Goal: Task Accomplishment & Management: Manage account settings

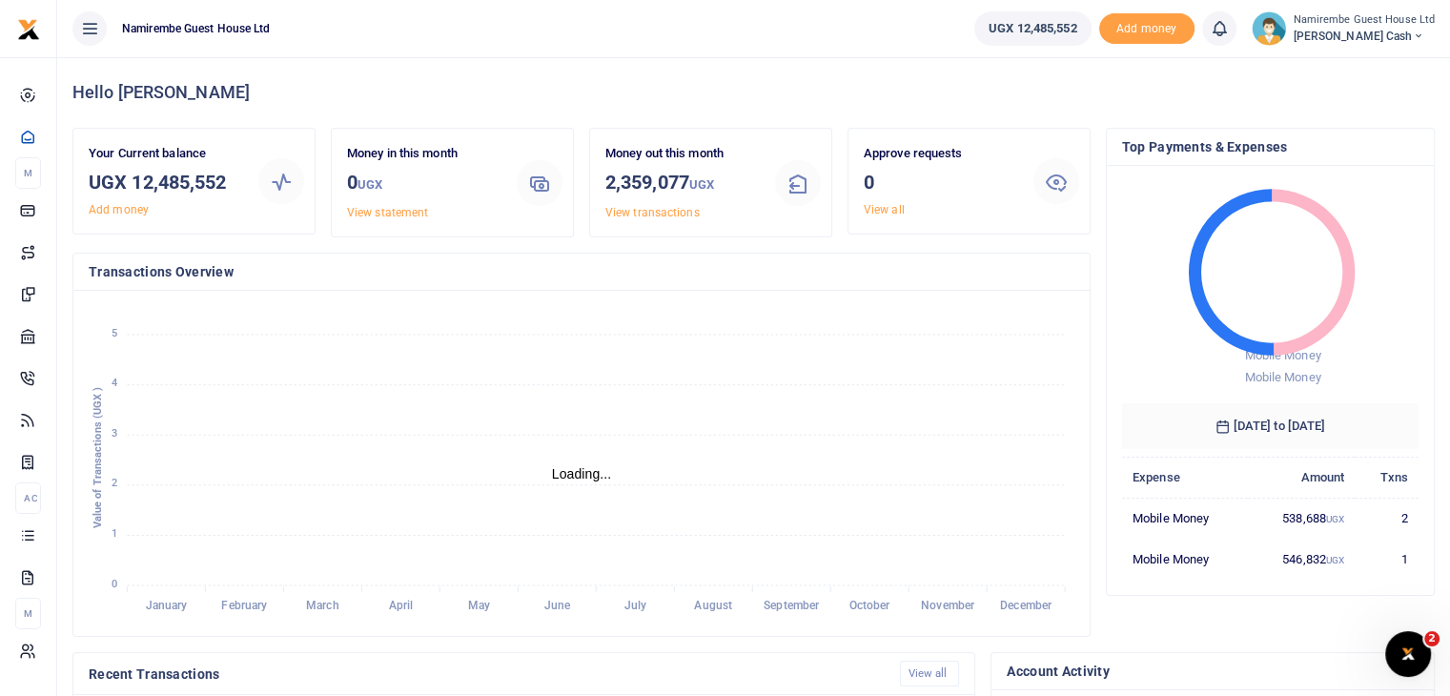
scroll to position [15, 15]
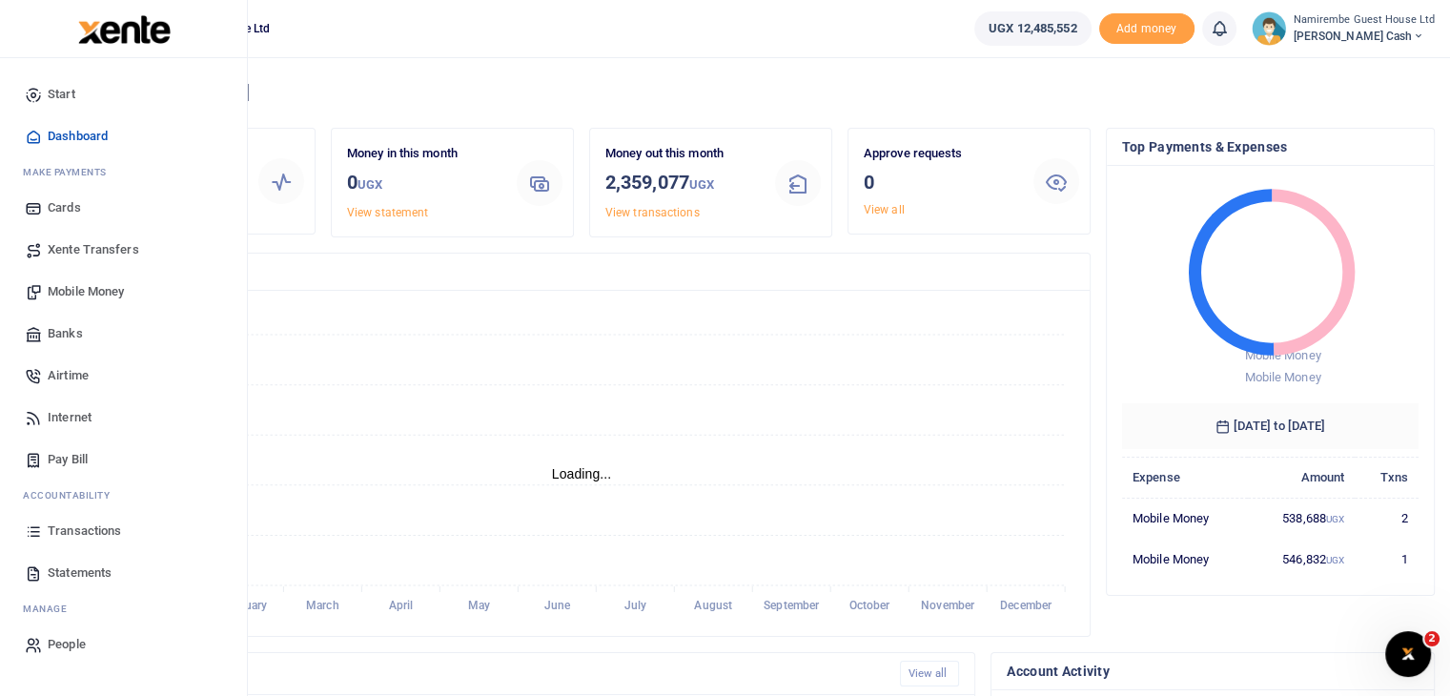
click at [60, 642] on span "People" at bounding box center [67, 644] width 38 height 19
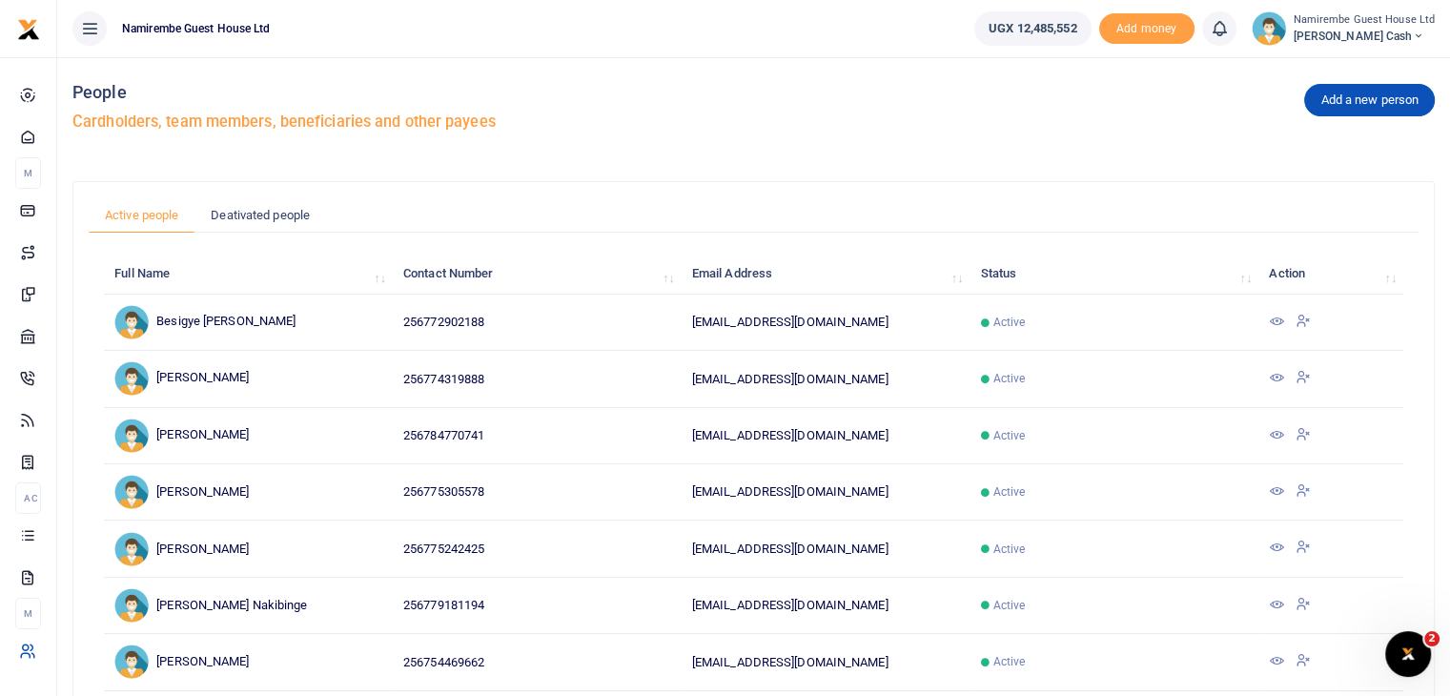
click at [153, 208] on link "Active people" at bounding box center [142, 215] width 106 height 36
click at [1349, 96] on link "Add a new person" at bounding box center [1369, 100] width 131 height 32
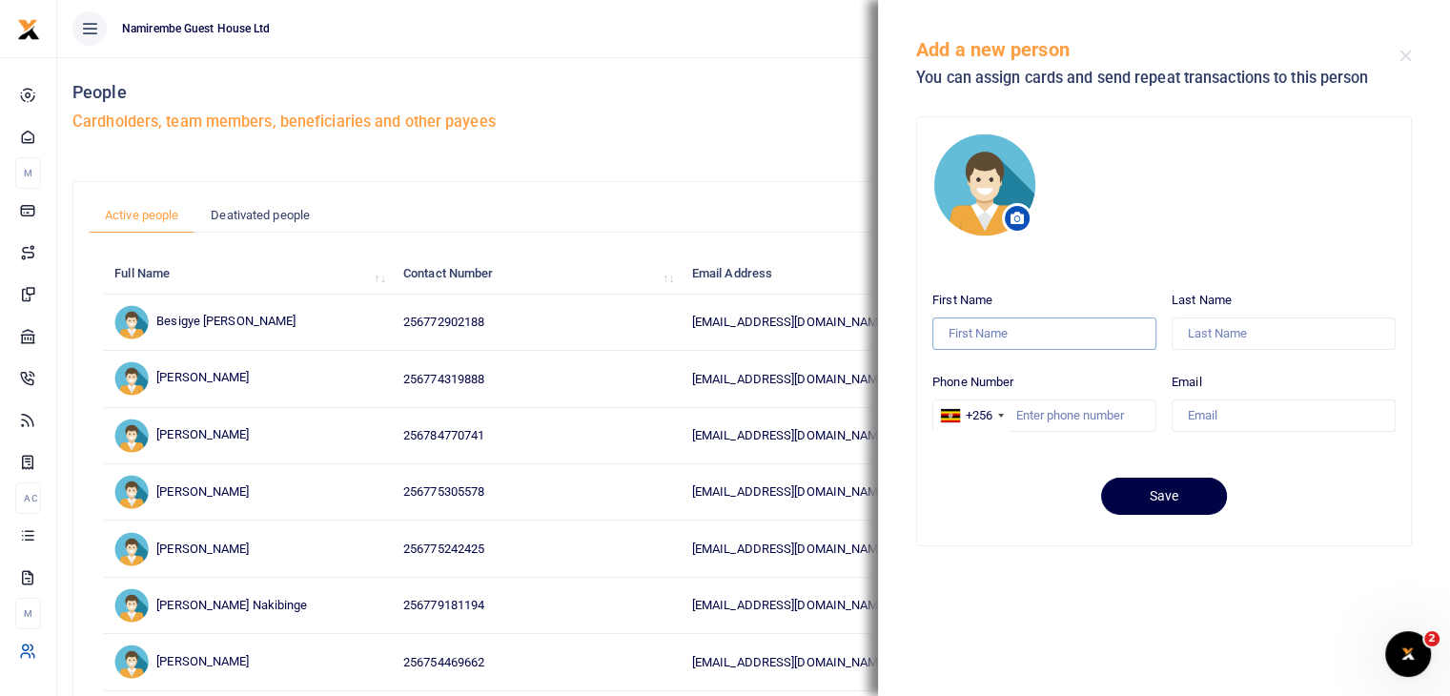
click at [1041, 327] on input "First Name" at bounding box center [1045, 334] width 224 height 32
type input "Atuhire"
click at [1202, 332] on input "Last Name" at bounding box center [1284, 334] width 224 height 32
type input "Marrion"
click at [1060, 417] on input "Phone Number" at bounding box center [1045, 416] width 224 height 32
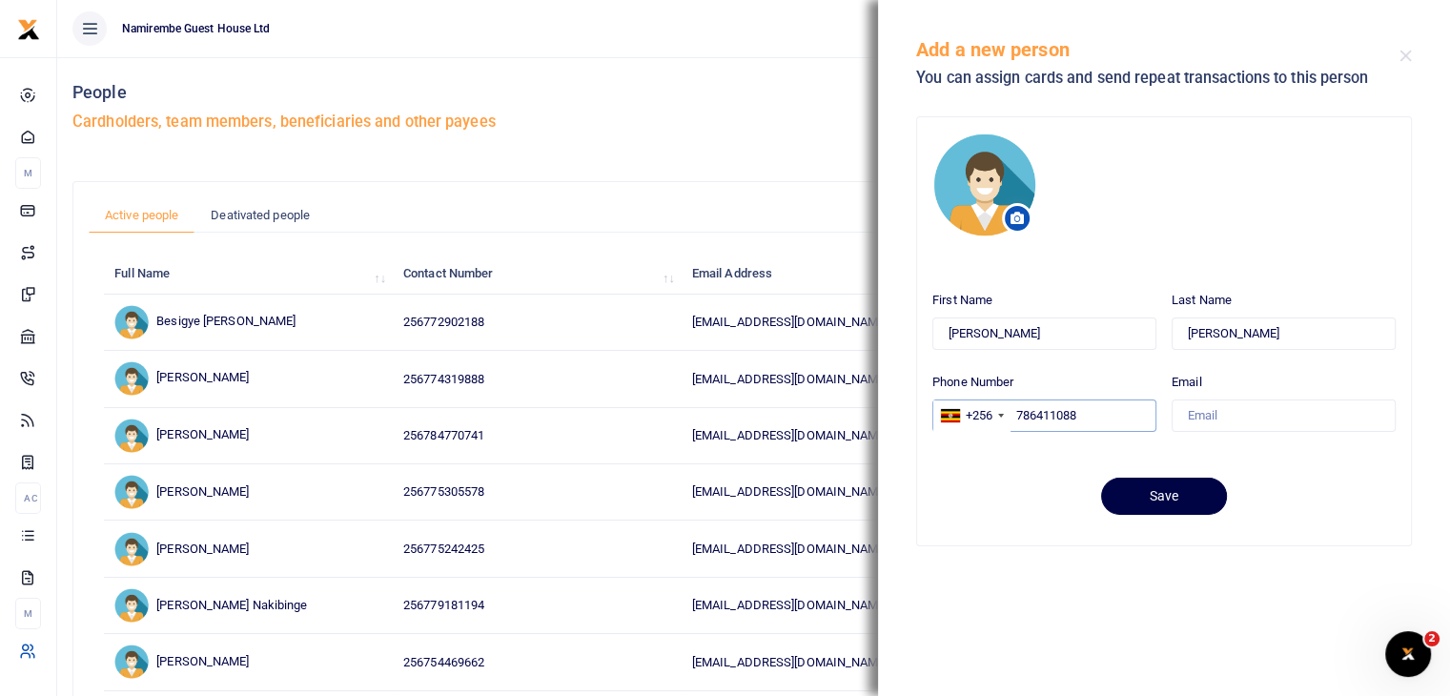
type input "786411088"
click at [1197, 421] on input "Email" at bounding box center [1284, 416] width 224 height 32
type input "[EMAIL_ADDRESS][DOMAIN_NAME]"
click at [1164, 493] on button "Save" at bounding box center [1164, 496] width 126 height 37
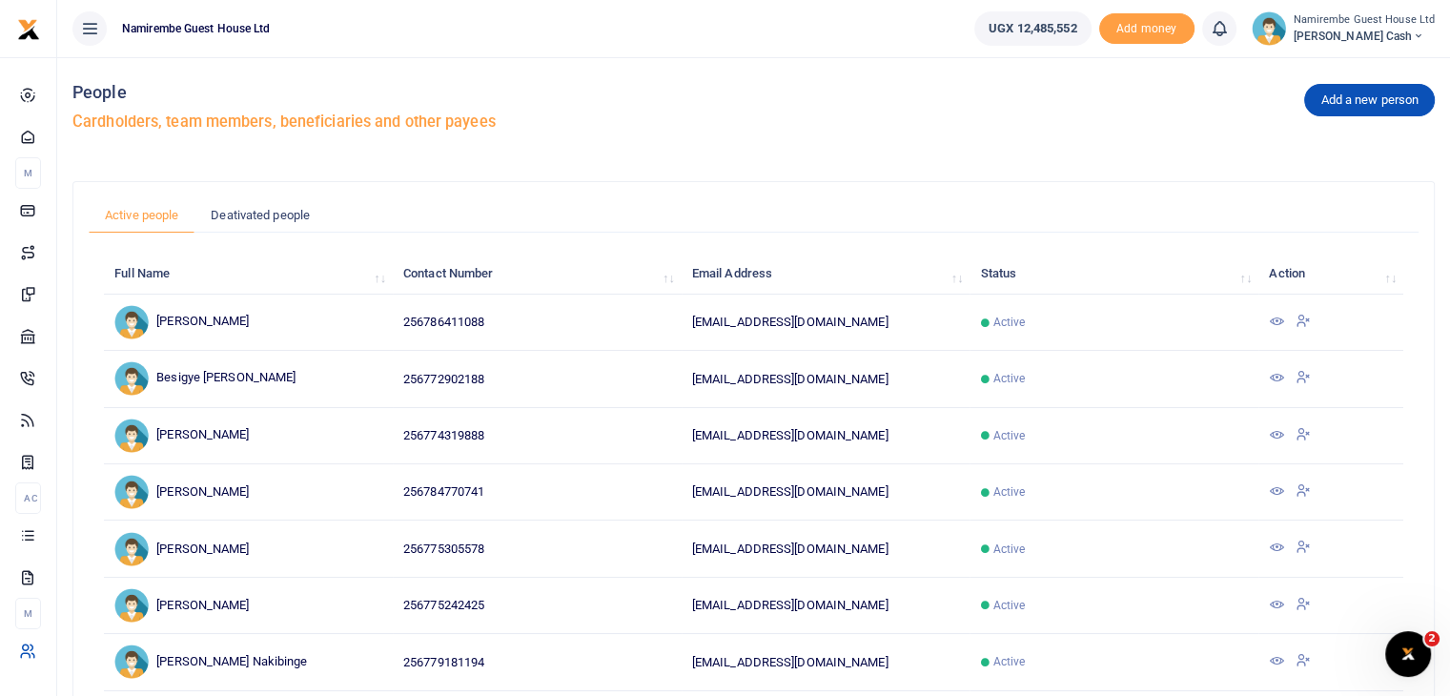
click at [1377, 23] on small "Namirembe Guest House Ltd" at bounding box center [1365, 20] width 142 height 16
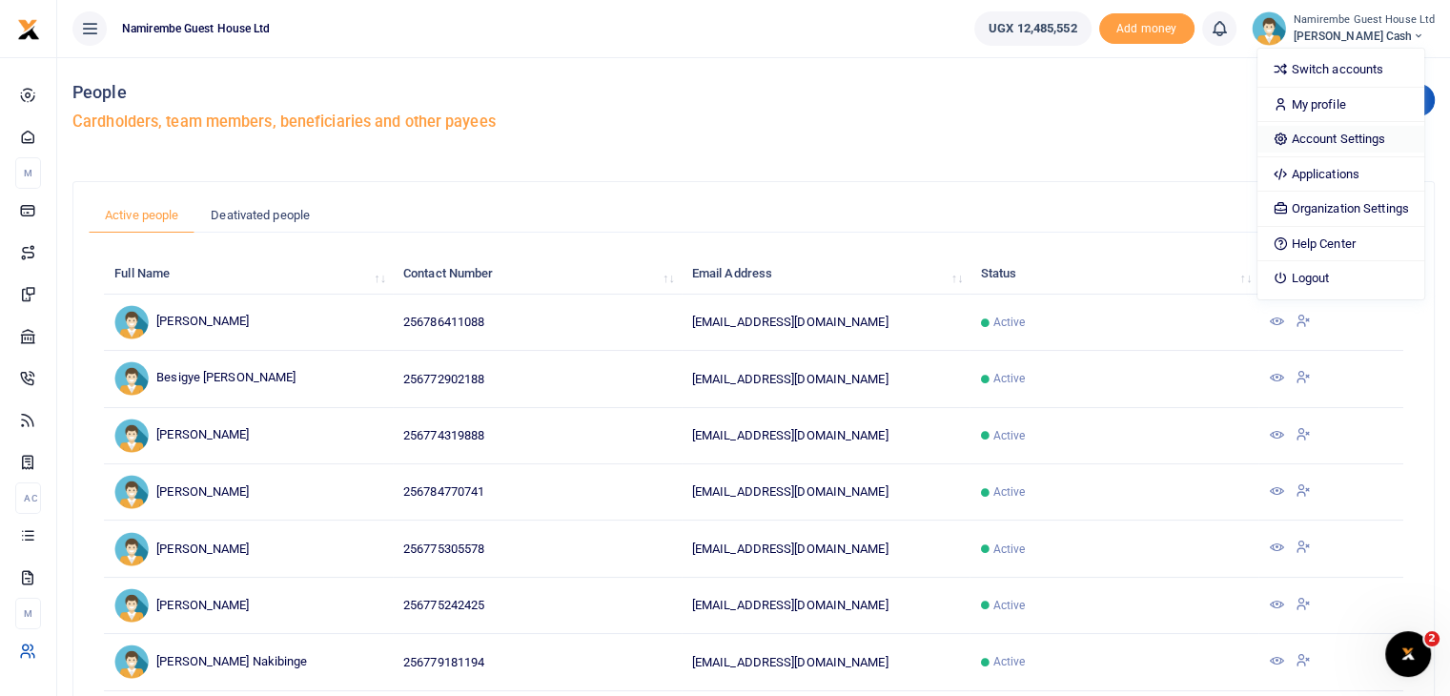
click at [1361, 142] on link "Account Settings" at bounding box center [1341, 139] width 167 height 27
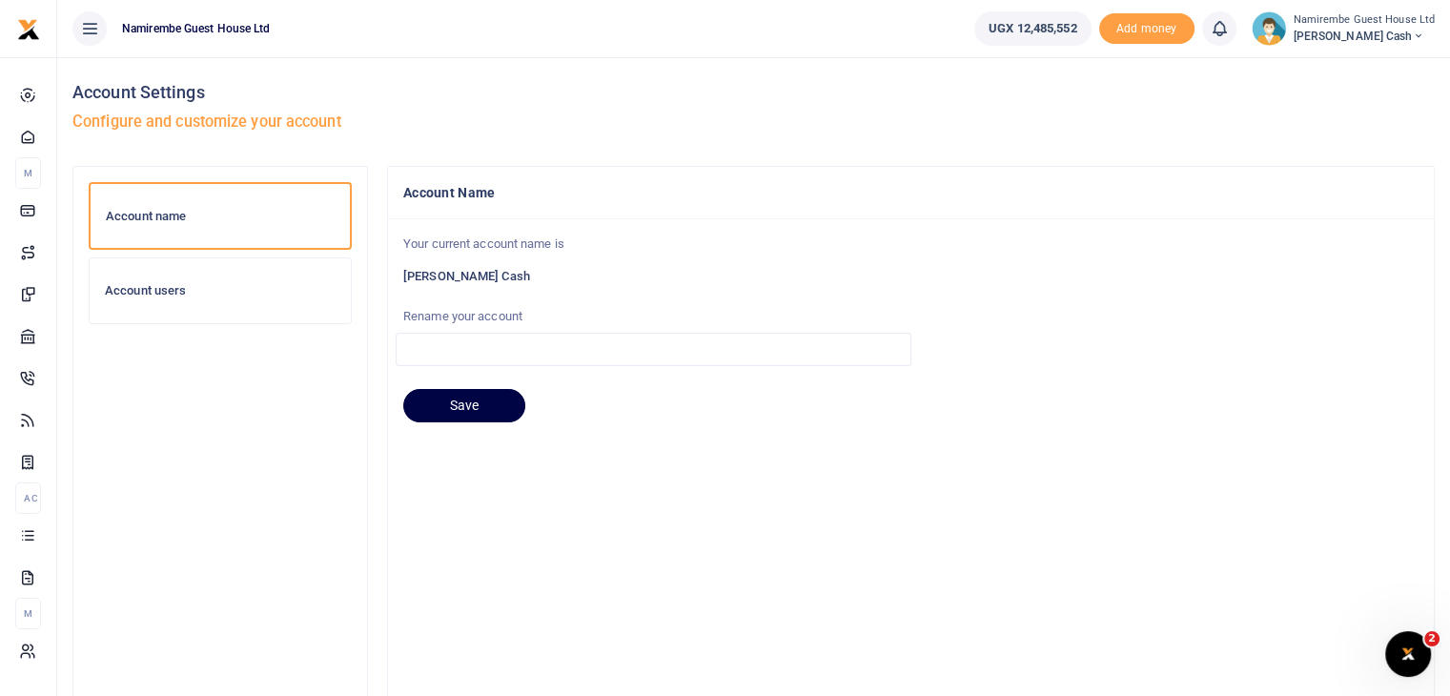
click at [137, 291] on h6 "Account users" at bounding box center [220, 290] width 231 height 15
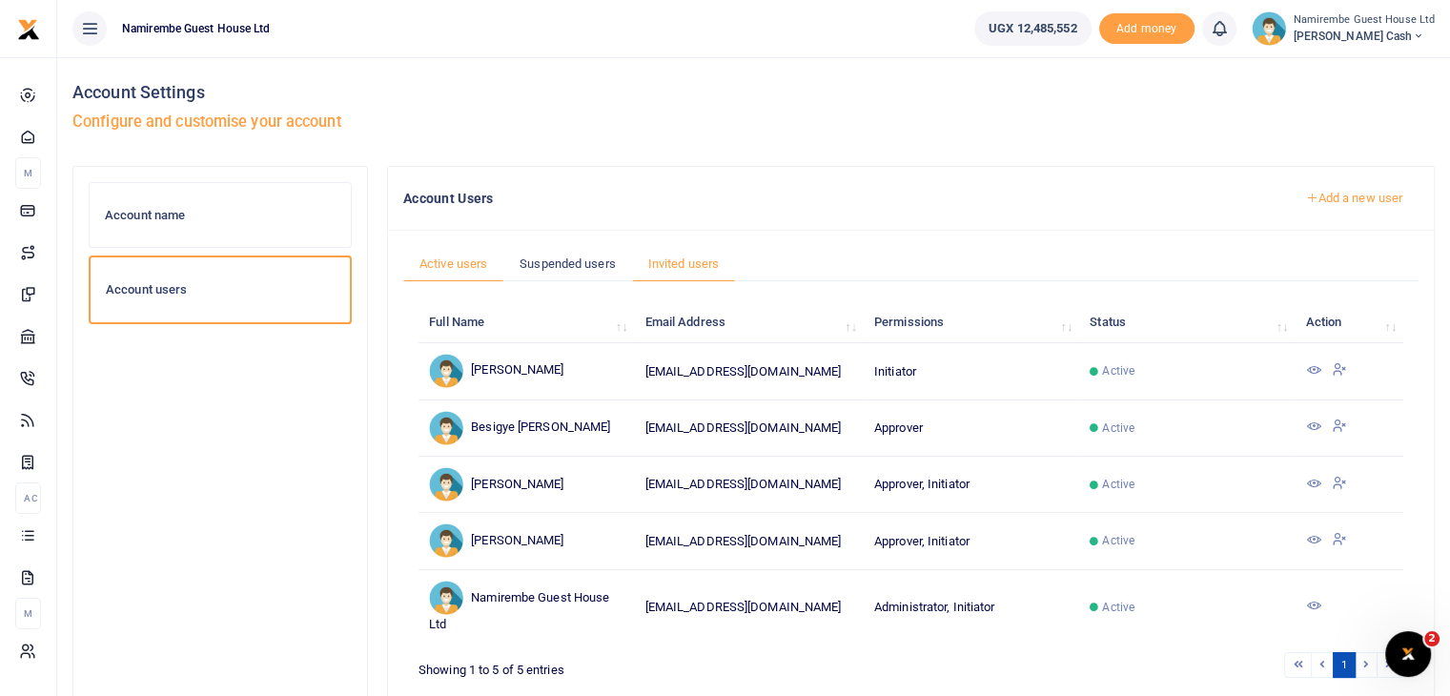
click at [684, 257] on link "Invited users" at bounding box center [683, 264] width 103 height 36
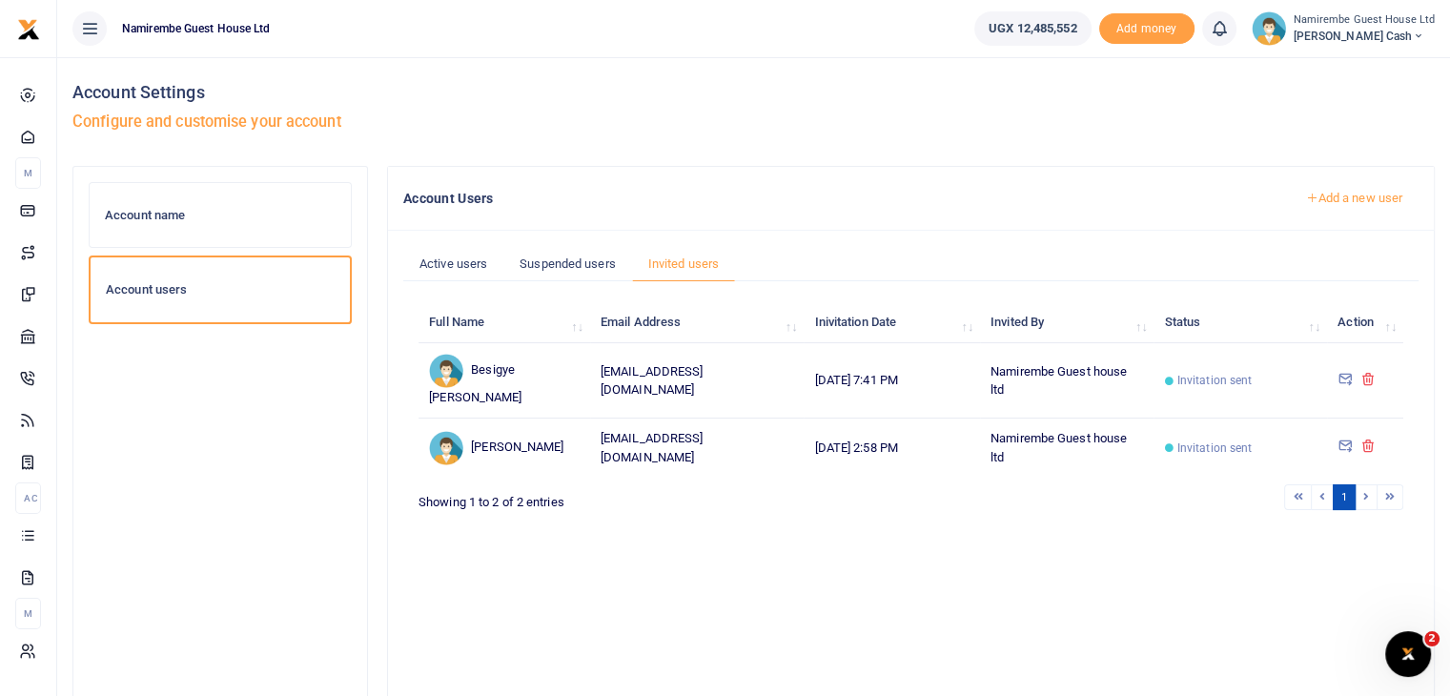
click at [1343, 193] on link "Add a new user" at bounding box center [1354, 198] width 130 height 32
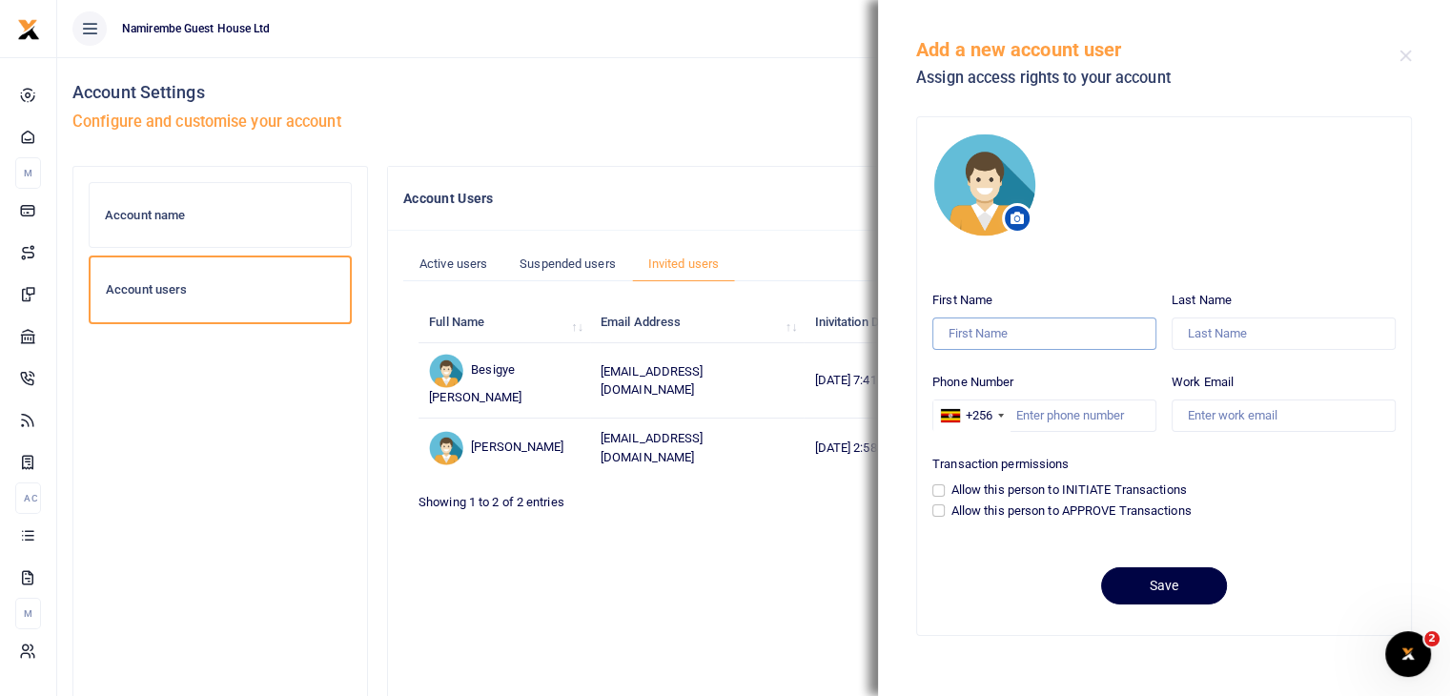
click at [1031, 337] on input "First Name" at bounding box center [1045, 334] width 224 height 32
type input "[PERSON_NAME]"
click at [1190, 326] on input "Last Name" at bounding box center [1284, 334] width 224 height 32
type input "[PERSON_NAME]"
click at [1072, 421] on input "Phone Number" at bounding box center [1045, 416] width 224 height 32
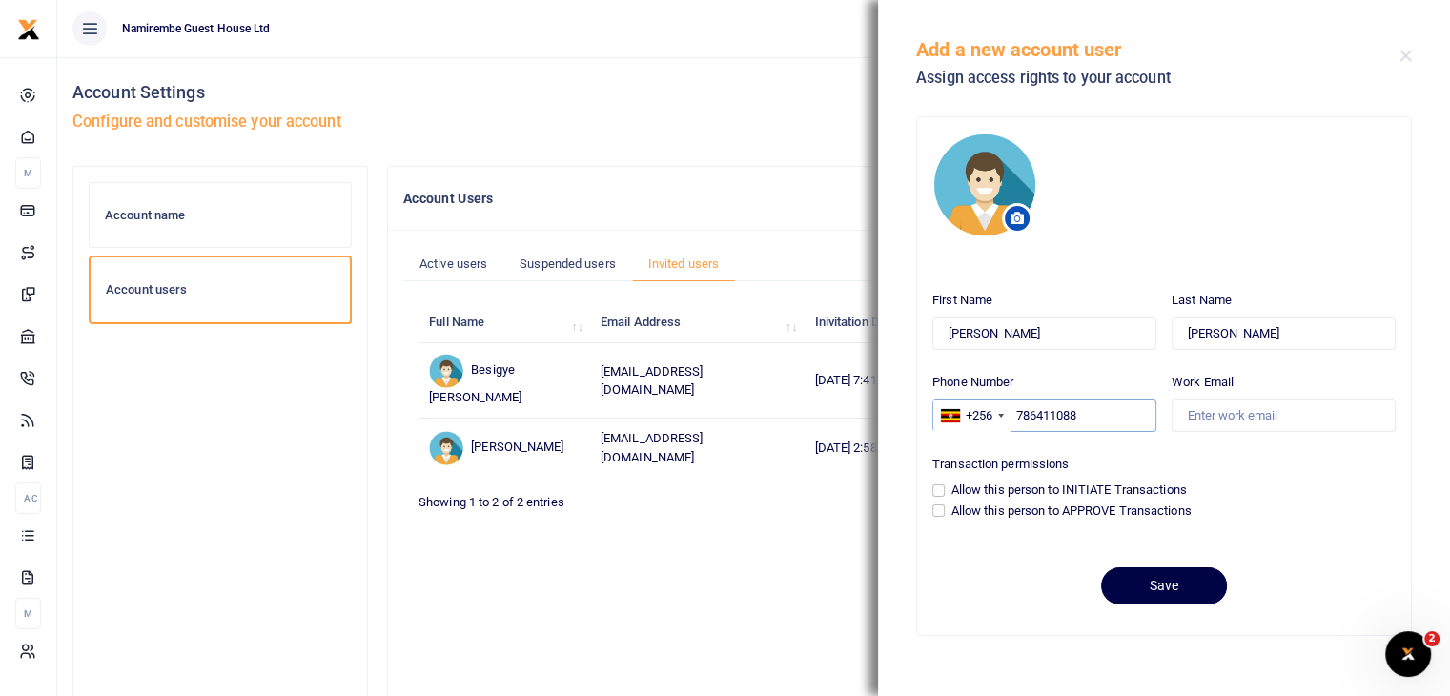
type input "786411088"
click at [1205, 417] on input "Work Email" at bounding box center [1284, 416] width 224 height 32
type input "[EMAIL_ADDRESS][DOMAIN_NAME]"
click at [939, 491] on input "Allow this person to INITIATE Transactions" at bounding box center [939, 490] width 12 height 12
checkbox input "true"
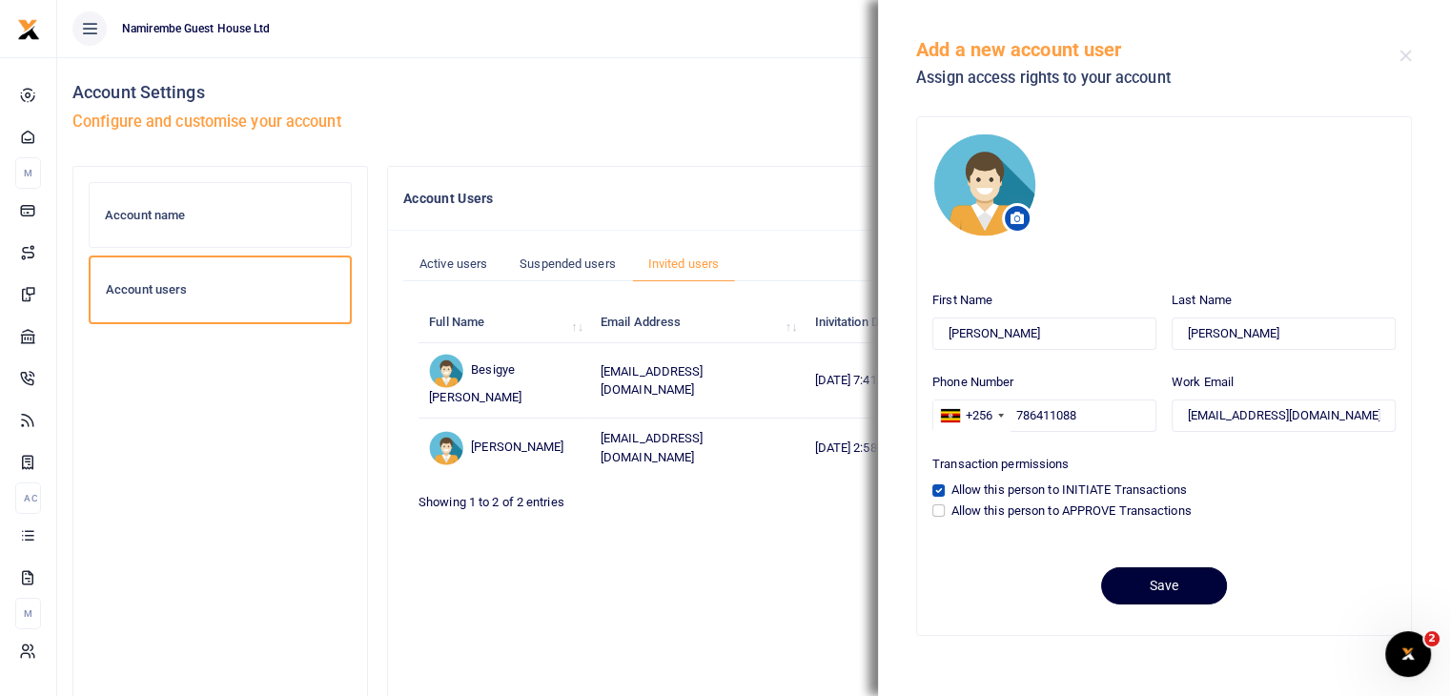
click at [1160, 584] on button "Save" at bounding box center [1164, 585] width 126 height 37
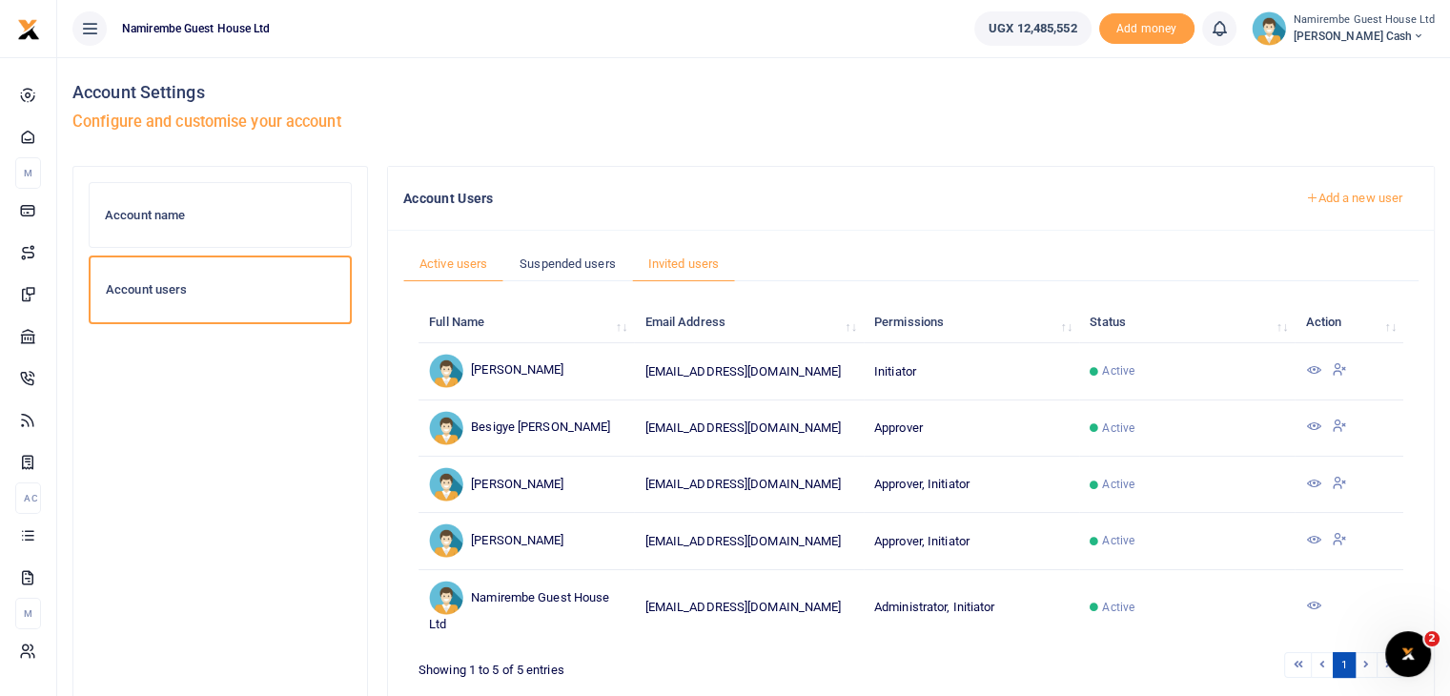
click at [679, 257] on link "Invited users" at bounding box center [683, 264] width 103 height 36
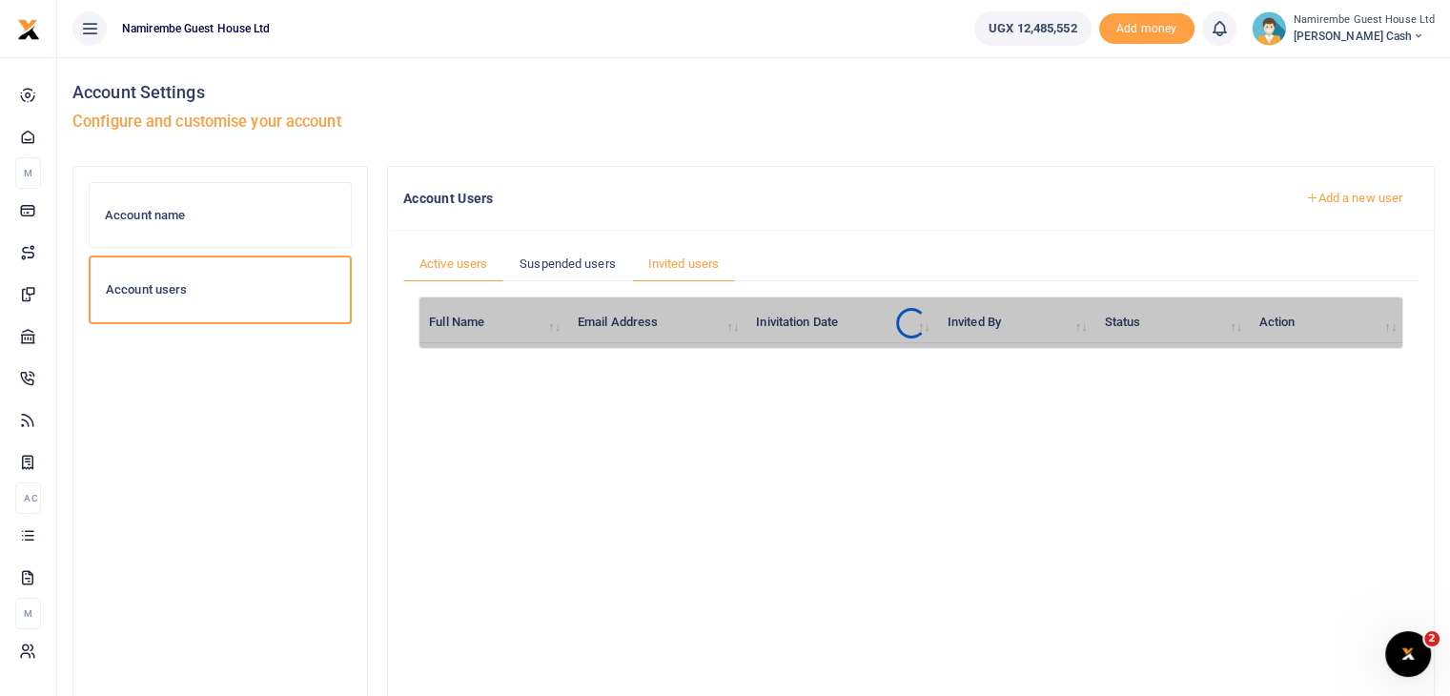
click at [458, 258] on link "Active users" at bounding box center [453, 264] width 100 height 36
